Goal: Task Accomplishment & Management: Manage account settings

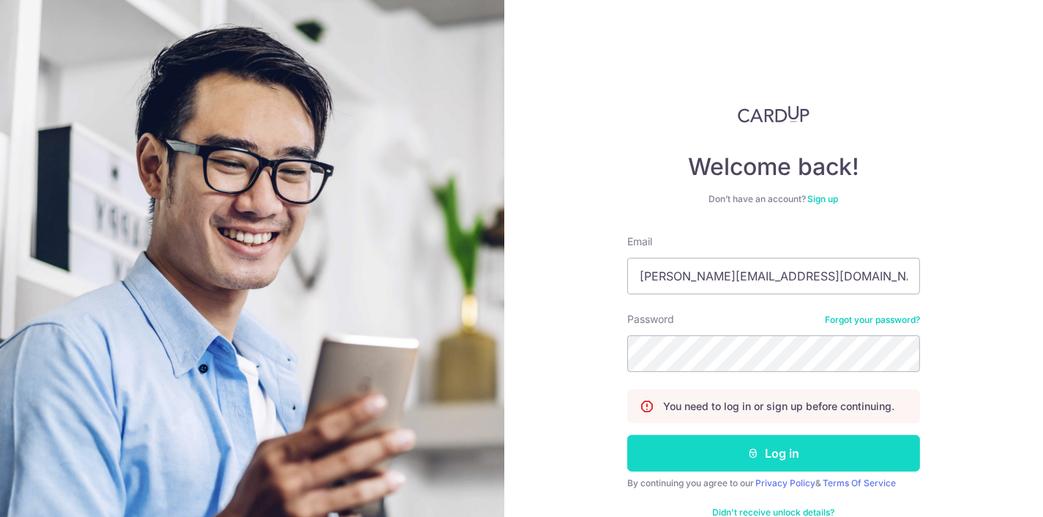
click at [880, 445] on button "Log in" at bounding box center [773, 453] width 293 height 37
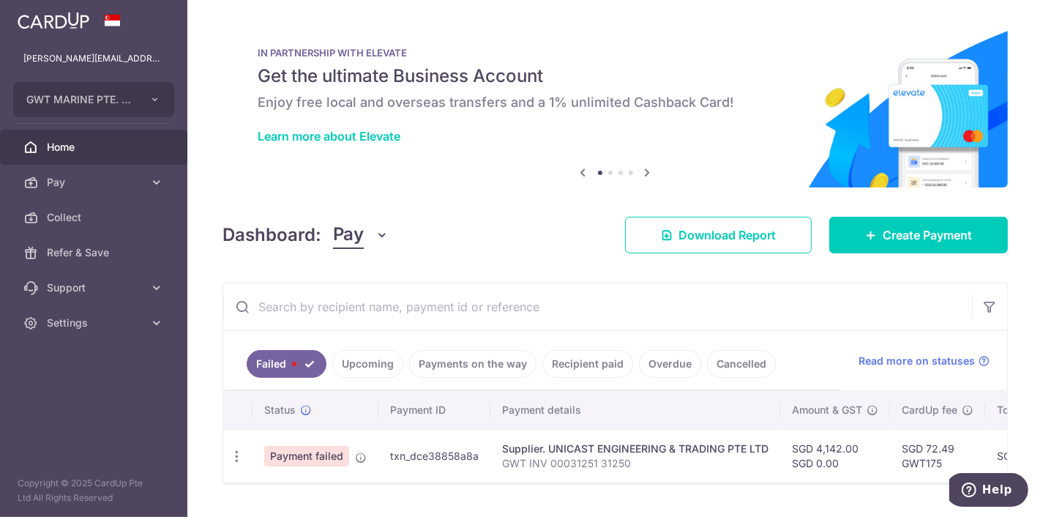
click at [361, 359] on link "Upcoming" at bounding box center [367, 364] width 71 height 28
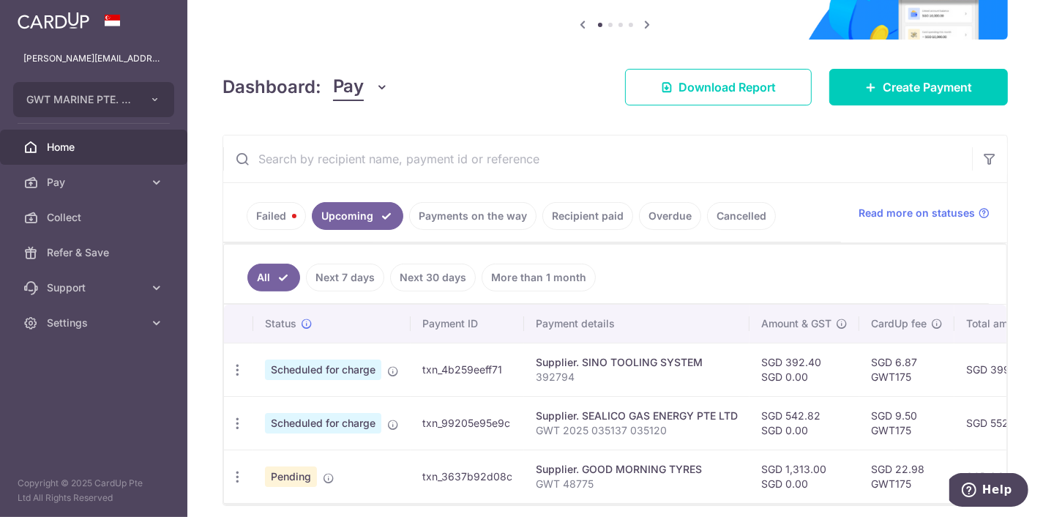
scroll to position [202, 0]
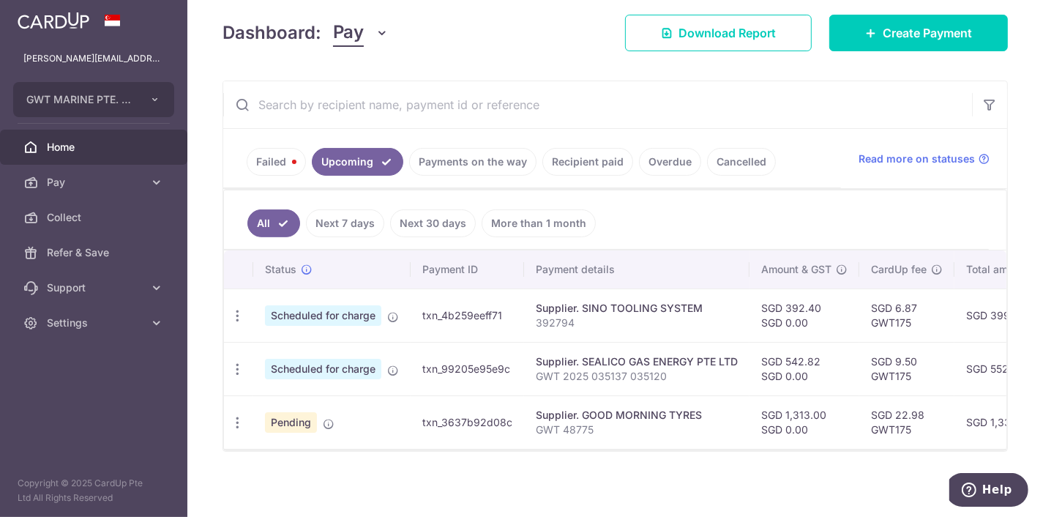
click at [273, 172] on link "Failed" at bounding box center [276, 162] width 59 height 28
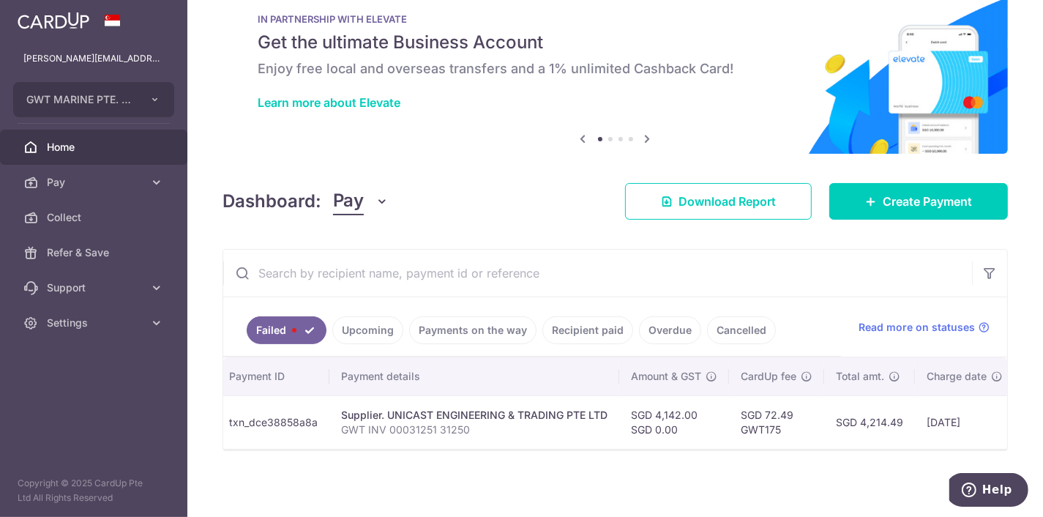
scroll to position [0, 0]
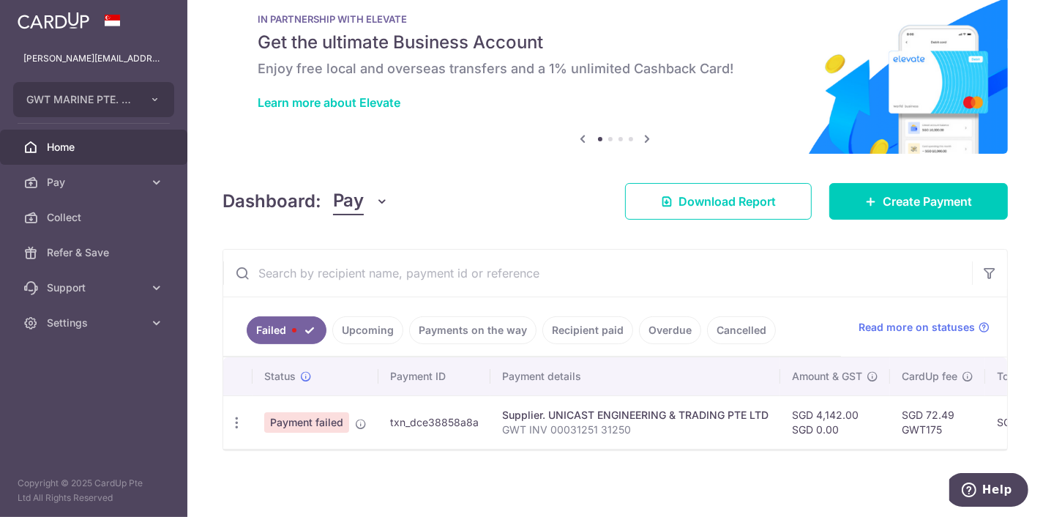
click at [318, 419] on span "Payment failed" at bounding box center [306, 422] width 85 height 20
click at [239, 421] on icon "button" at bounding box center [236, 422] width 15 height 15
click at [278, 458] on span "Update payment" at bounding box center [315, 463] width 100 height 18
radio input "true"
type input "4,142.00"
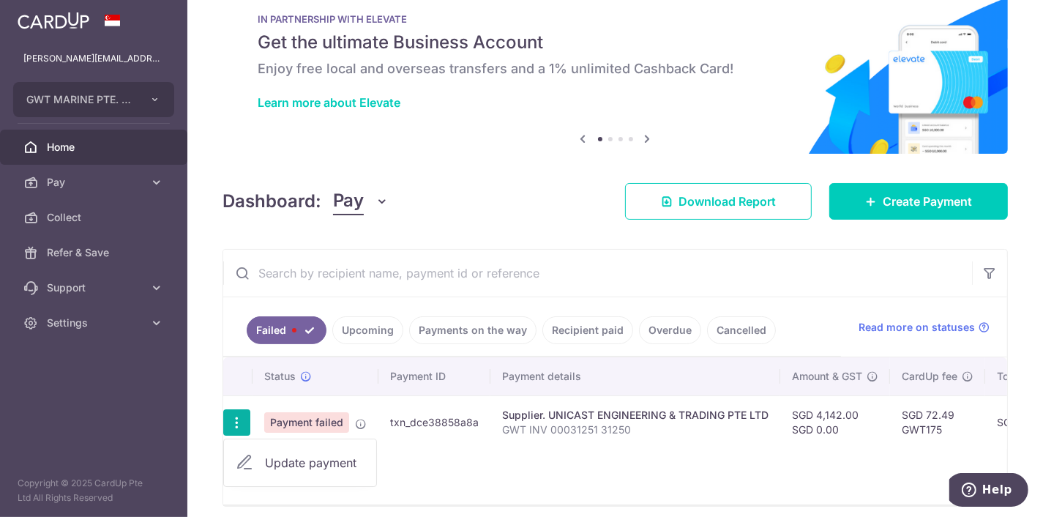
type input "0.00"
type input "GWT INV 00031251 31250"
type input "UNICAST 2507"
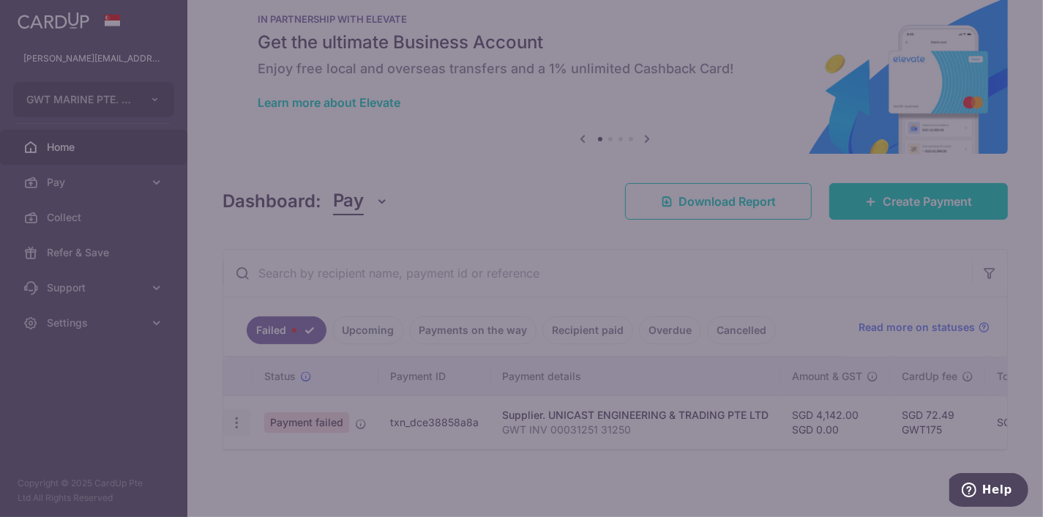
type input "GWT175"
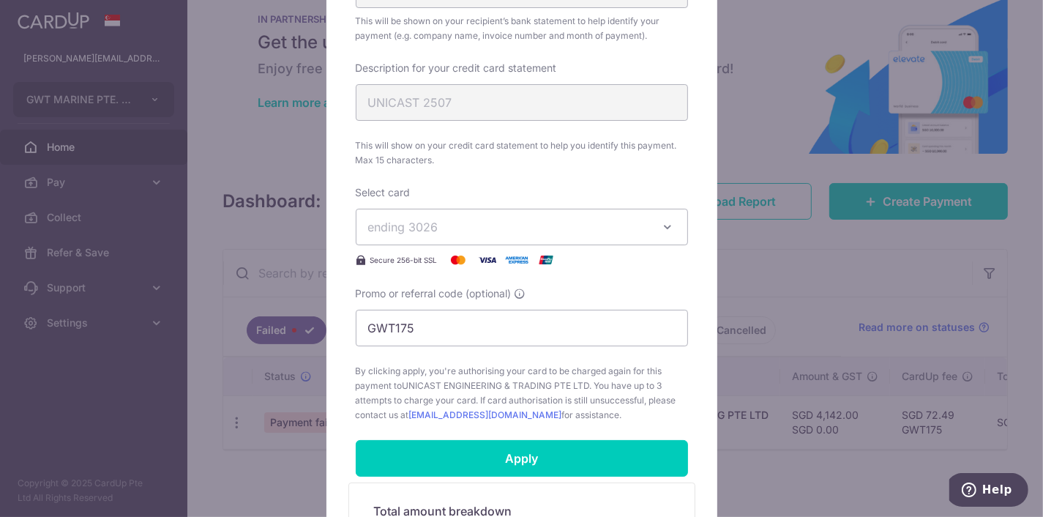
scroll to position [741, 0]
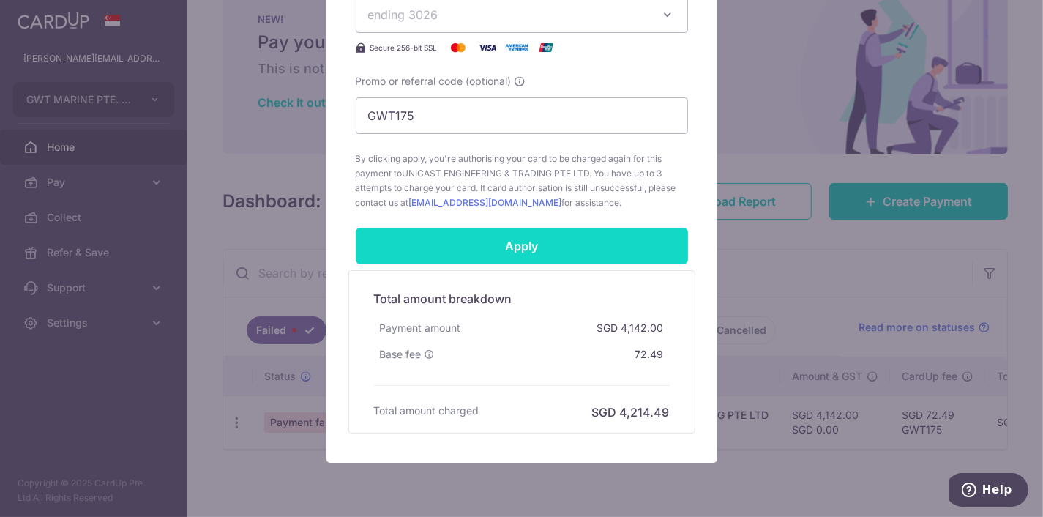
click at [662, 251] on input "Apply" at bounding box center [522, 246] width 332 height 37
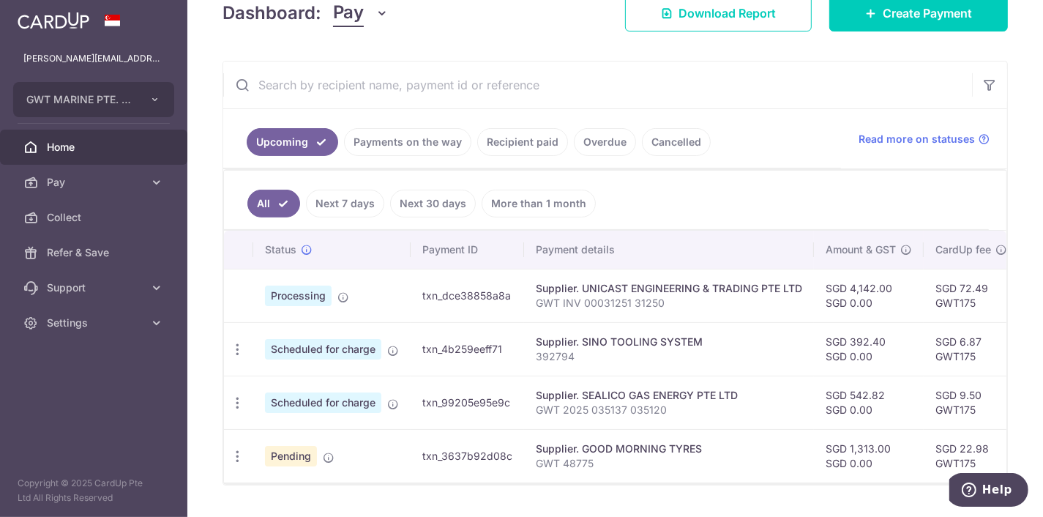
scroll to position [255, 0]
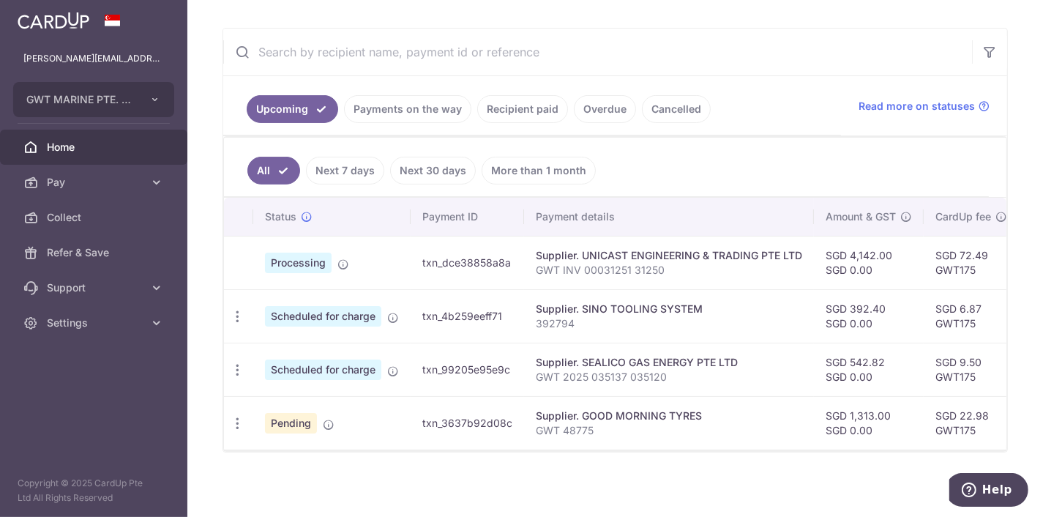
click at [368, 170] on link "Next 7 days" at bounding box center [345, 171] width 78 height 28
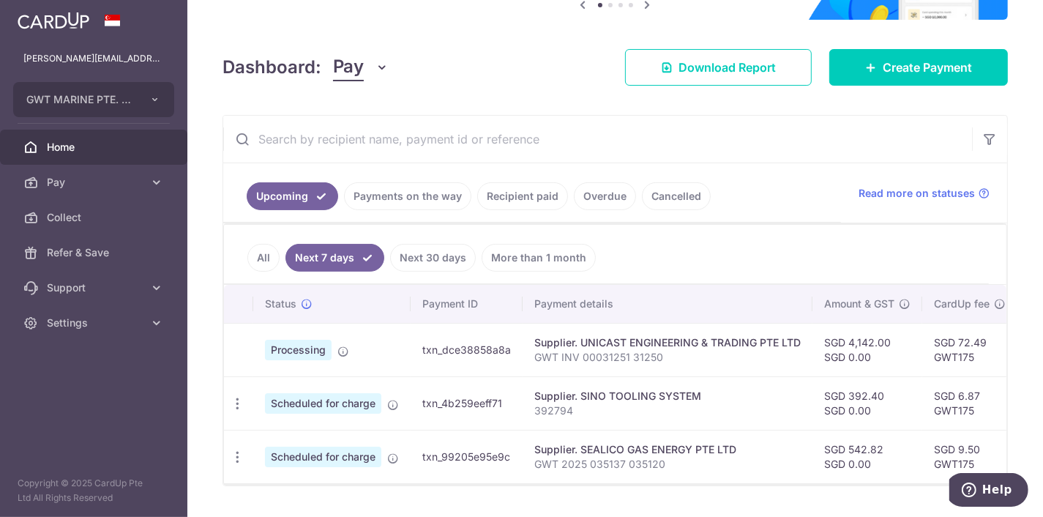
scroll to position [202, 0]
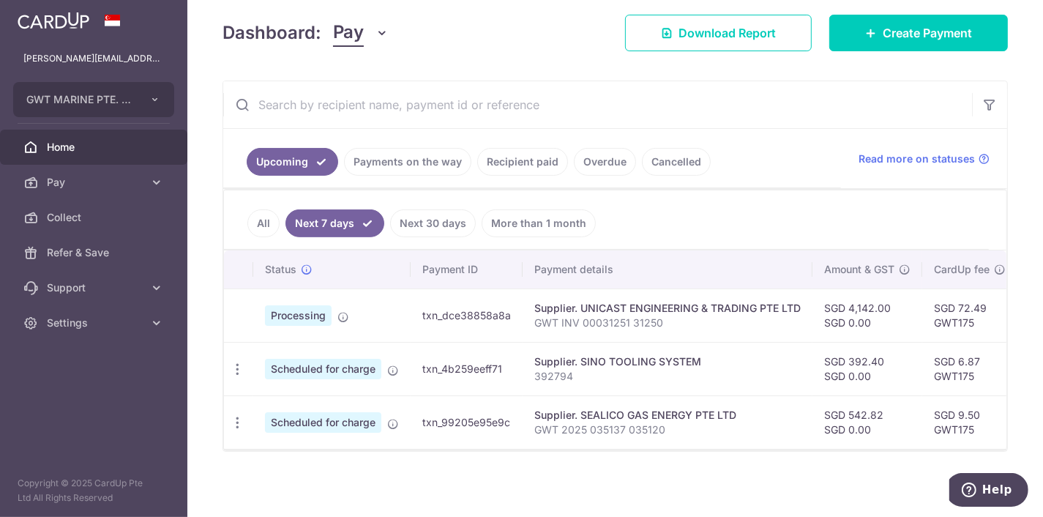
click at [260, 213] on link "All" at bounding box center [263, 223] width 32 height 28
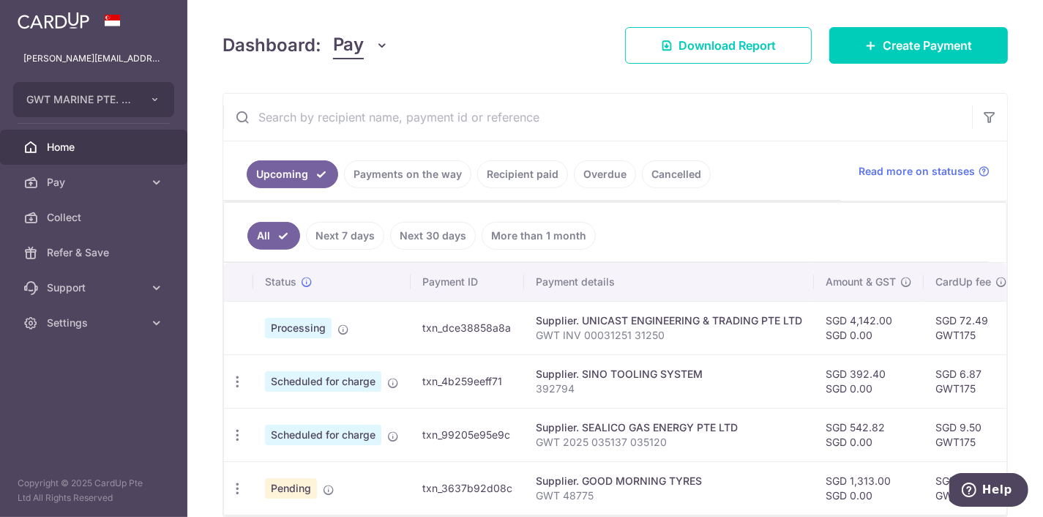
scroll to position [219, 0]
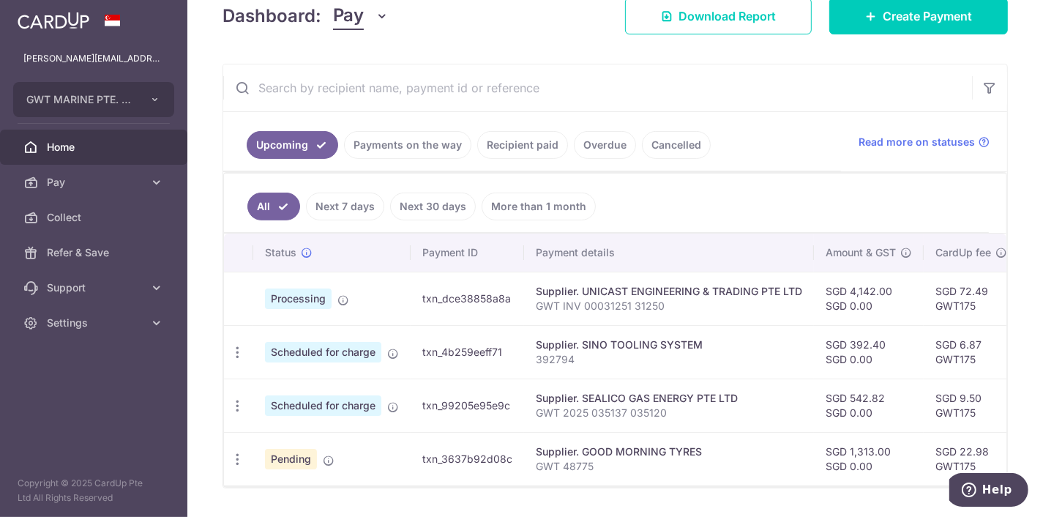
click at [549, 135] on link "Recipient paid" at bounding box center [522, 145] width 91 height 28
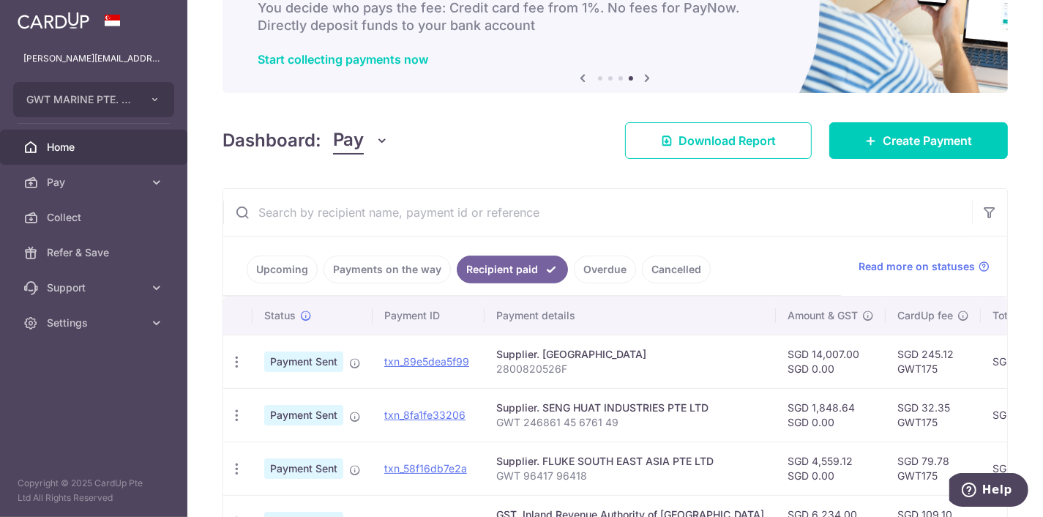
scroll to position [0, 0]
